Goal: Task Accomplishment & Management: Manage account settings

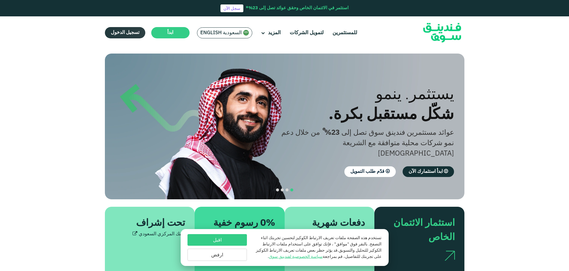
click at [135, 35] on link "تسجيل الدخول" at bounding box center [125, 32] width 40 height 11
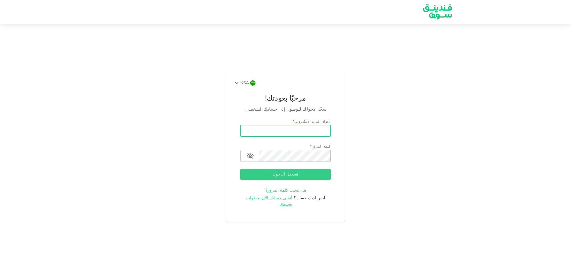
click at [278, 129] on input "email" at bounding box center [285, 131] width 90 height 12
type input "abdulhadi.km@gmail.com"
click at [240, 169] on button "تسجيل الدخول" at bounding box center [285, 174] width 90 height 11
click at [315, 137] on input "email" at bounding box center [285, 131] width 90 height 12
type input "abdulhadi.km@gmail.com"
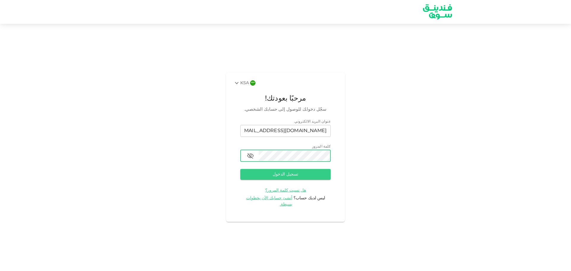
click at [240, 169] on button "تسجيل الدخول" at bounding box center [285, 174] width 90 height 11
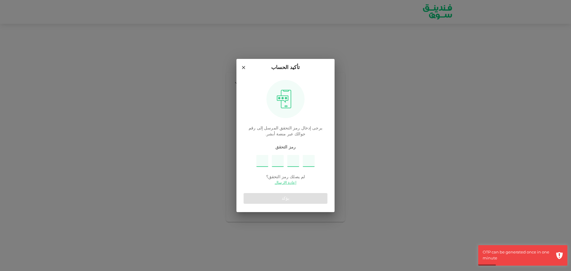
type input "4"
type input "3"
type input "5"
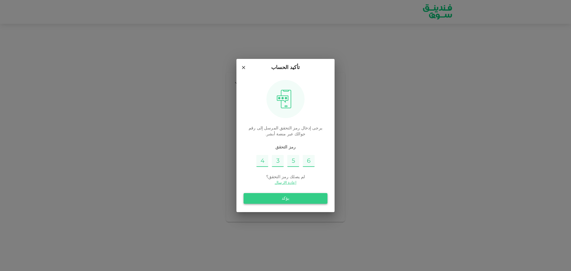
type input "6"
click at [282, 198] on button "يؤكد" at bounding box center [285, 198] width 84 height 11
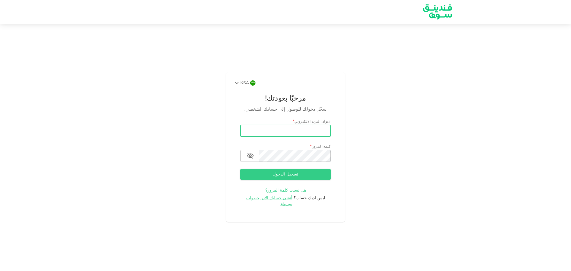
click at [291, 137] on input "email" at bounding box center [285, 131] width 90 height 12
type input "abdulhadi.km@gmail.com"
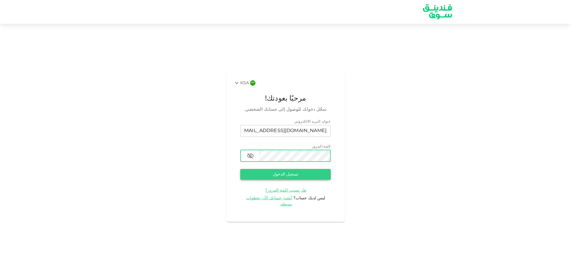
click at [281, 177] on button "تسجيل الدخول" at bounding box center [285, 174] width 90 height 11
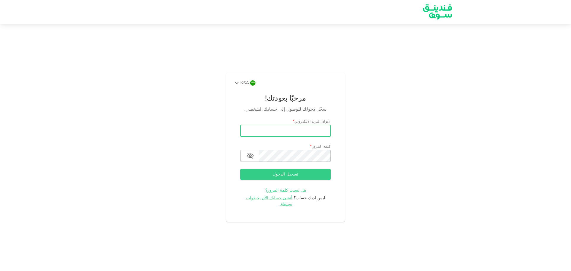
click at [304, 133] on input "email" at bounding box center [285, 131] width 90 height 12
type input "[DOMAIN_NAME][EMAIL_ADDRESS][DOMAIN_NAME]"
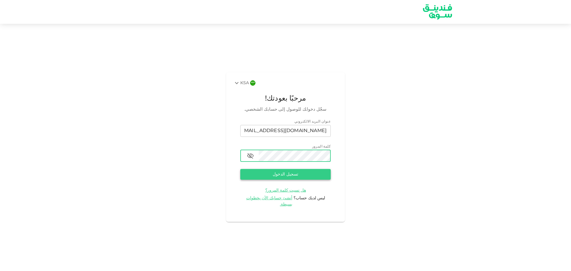
click at [278, 177] on button "تسجيل الدخول" at bounding box center [285, 174] width 90 height 11
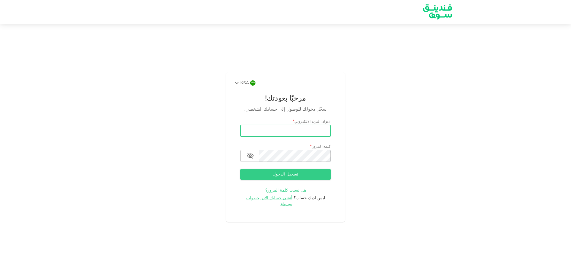
click at [295, 131] on input "email" at bounding box center [285, 131] width 90 height 12
type input "abdulhadi.km@gmail.com"
click at [240, 169] on button "تسجيل الدخول" at bounding box center [285, 174] width 90 height 11
click at [309, 134] on input "email" at bounding box center [285, 131] width 90 height 12
type input "abdulhadi.km@gmail.com"
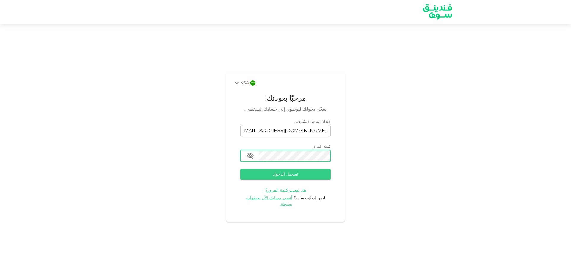
click at [240, 169] on button "تسجيل الدخول" at bounding box center [285, 174] width 90 height 11
click at [308, 170] on form "عنوان البريد الالكتروني email abdulhadi.km@gmail.com email كلمة المرور password…" at bounding box center [285, 163] width 90 height 89
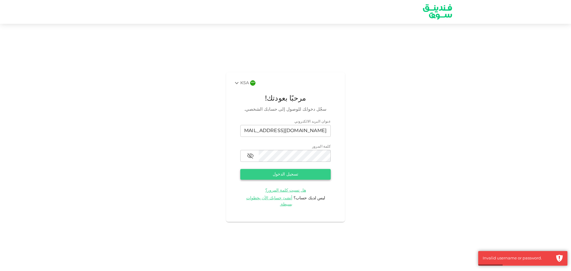
click at [308, 173] on button "تسجيل الدخول" at bounding box center [285, 174] width 90 height 11
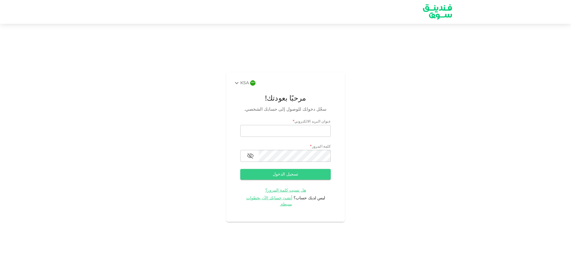
click at [448, 6] on img at bounding box center [437, 11] width 45 height 23
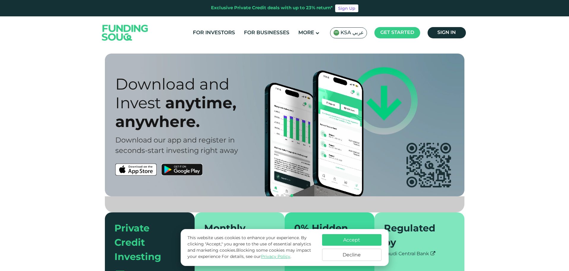
click at [347, 31] on span "KSA عربي" at bounding box center [352, 32] width 23 height 7
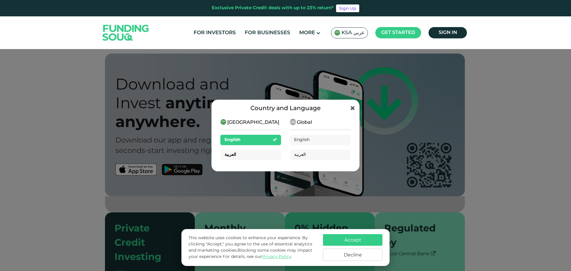
click at [250, 152] on div "العربية" at bounding box center [250, 154] width 61 height 10
click at [228, 155] on span "العربية" at bounding box center [230, 154] width 12 height 4
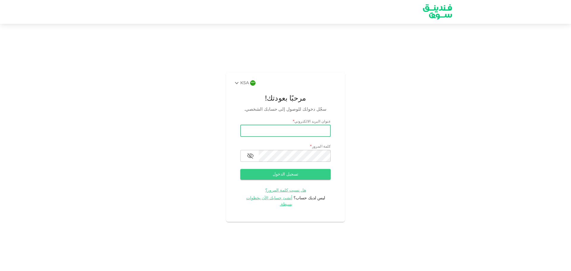
click at [320, 130] on input "email" at bounding box center [285, 131] width 90 height 12
type input "[DOMAIN_NAME][EMAIL_ADDRESS][DOMAIN_NAME]"
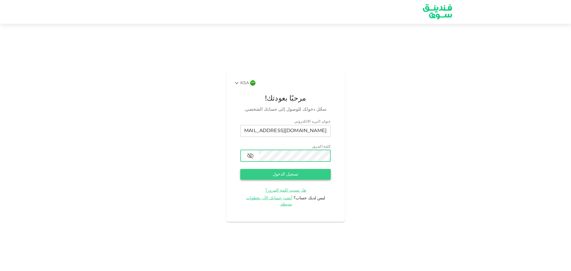
click at [287, 174] on button "تسجيل الدخول" at bounding box center [285, 174] width 90 height 11
click at [557, 257] on div "KSA مرحبًا بعودتك! سجّل دخولك للوصول إلى حسابك الشخصي. عنوان البريد الالكتروني …" at bounding box center [285, 147] width 571 height 232
